Goal: Information Seeking & Learning: Learn about a topic

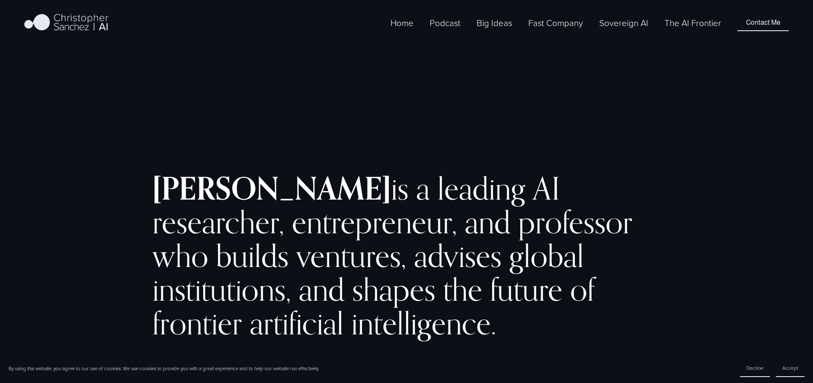
click at [687, 29] on link "The AI Frontier" at bounding box center [692, 23] width 57 height 14
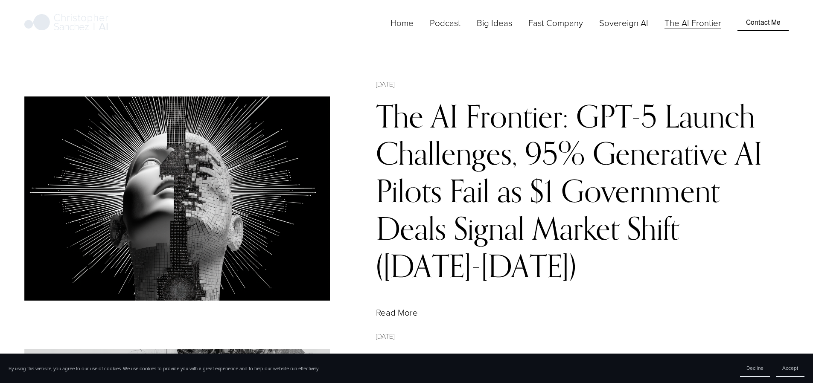
click at [556, 165] on link "The AI Frontier: GPT-5 Launch Challenges, 95% Generative AI Pilots Fail as $1 G…" at bounding box center [569, 190] width 386 height 187
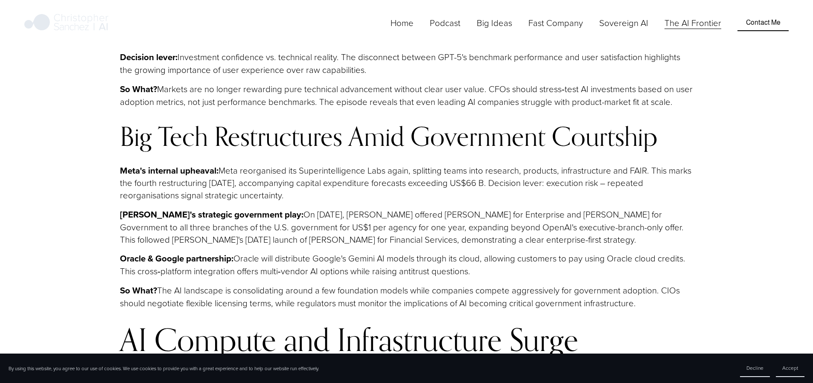
scroll to position [2445, 0]
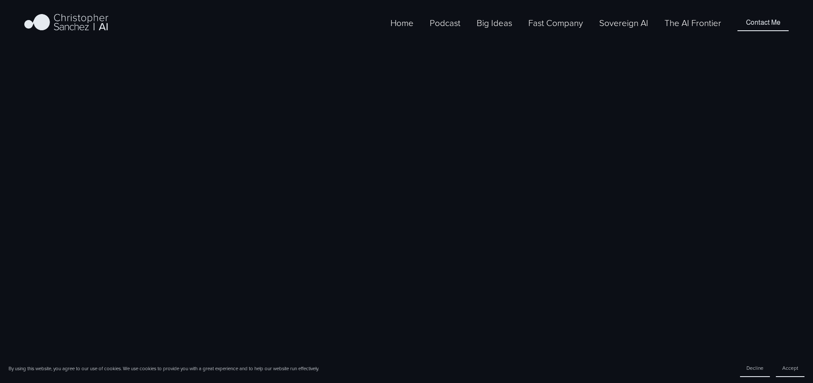
scroll to position [414, 0]
